Goal: Transaction & Acquisition: Obtain resource

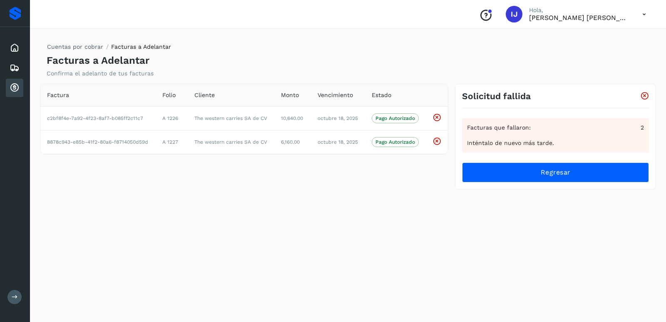
click at [15, 88] on icon at bounding box center [15, 88] width 10 height 10
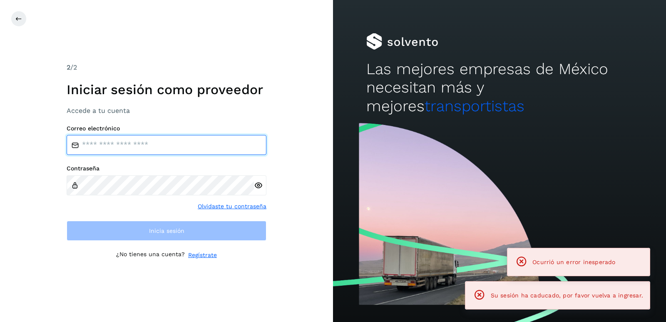
click at [118, 146] on input "email" at bounding box center [167, 145] width 200 height 20
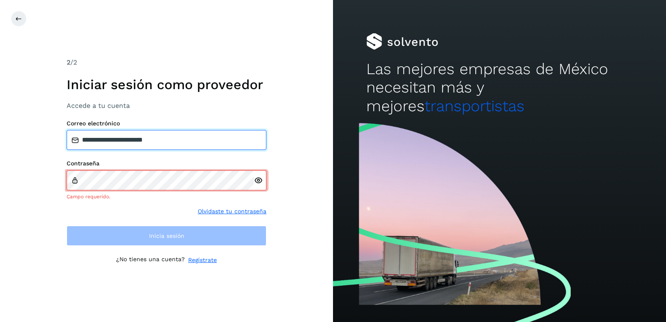
click at [176, 144] on input "**********" at bounding box center [167, 140] width 200 height 20
type input "**********"
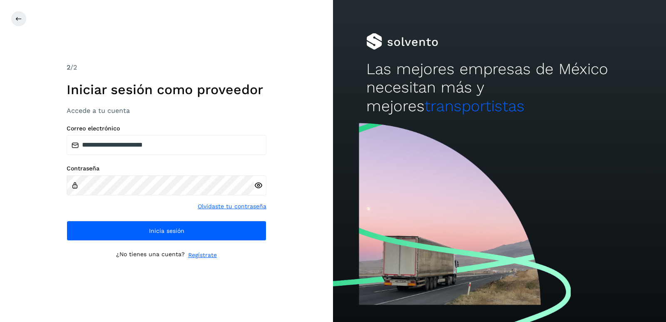
click at [259, 184] on icon at bounding box center [258, 185] width 9 height 9
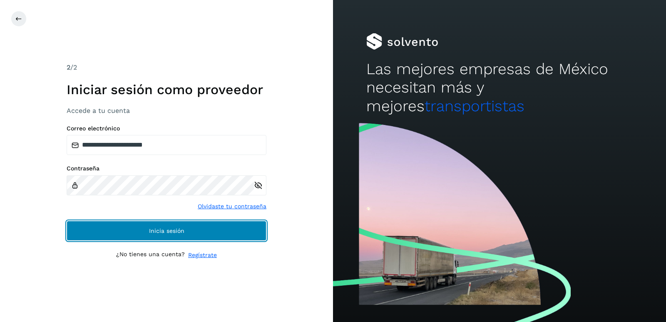
click at [171, 231] on span "Inicia sesión" at bounding box center [166, 231] width 35 height 6
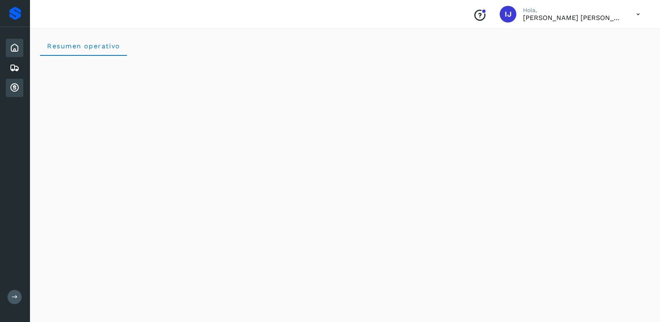
click at [20, 85] on div "Cuentas por cobrar" at bounding box center [14, 88] width 17 height 18
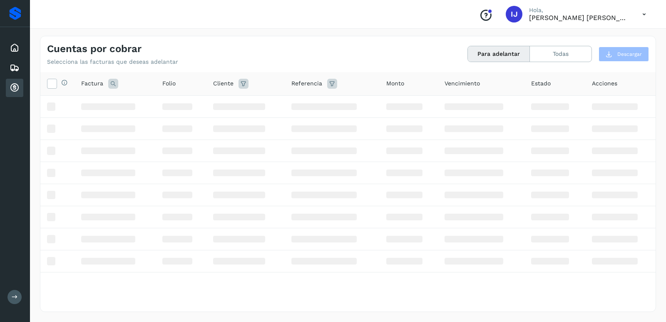
click at [13, 86] on icon at bounding box center [15, 88] width 10 height 10
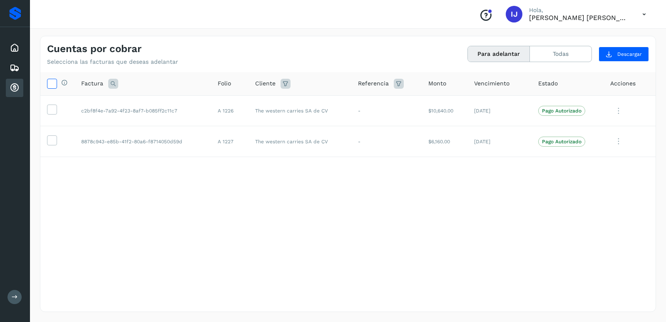
click at [50, 86] on icon at bounding box center [51, 83] width 9 height 9
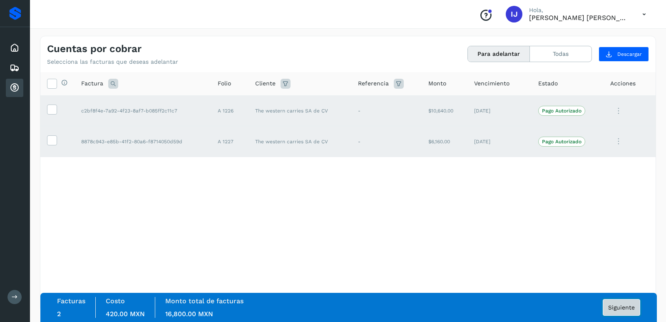
click at [623, 307] on span "Siguiente" at bounding box center [621, 307] width 27 height 6
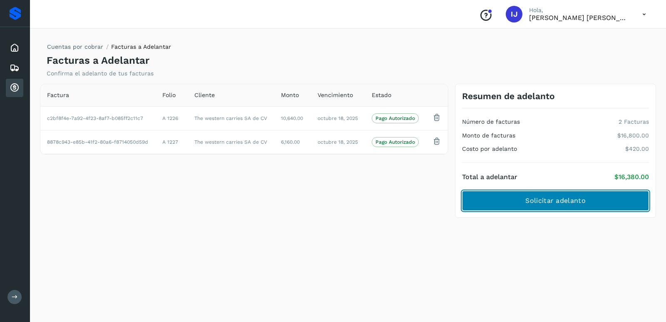
click at [546, 202] on span "Solicitar adelanto" at bounding box center [556, 200] width 60 height 9
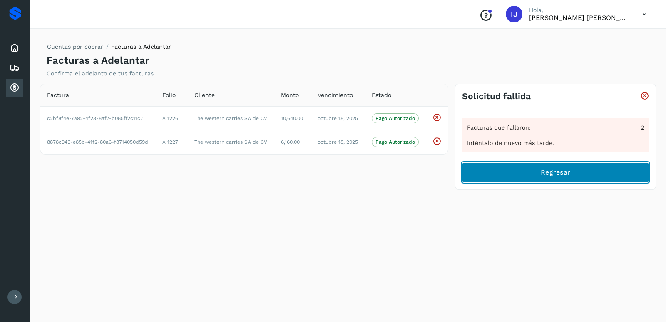
click at [551, 170] on span "Regresar" at bounding box center [556, 172] width 30 height 9
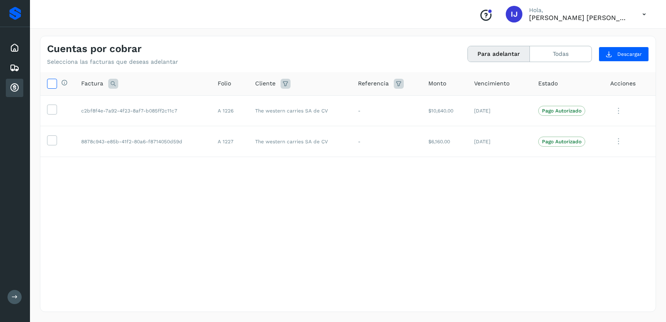
click at [52, 82] on icon at bounding box center [51, 83] width 9 height 9
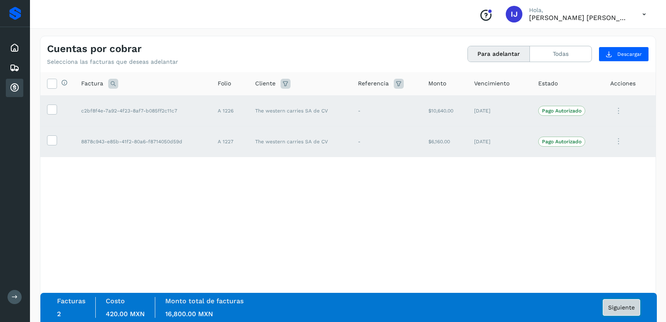
click at [620, 309] on span "Siguiente" at bounding box center [621, 307] width 27 height 6
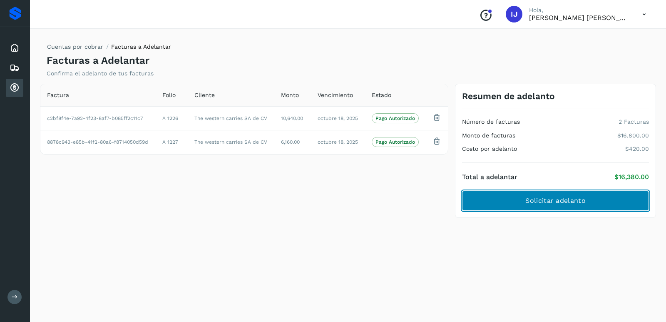
click at [546, 201] on span "Solicitar adelanto" at bounding box center [556, 200] width 60 height 9
